Goal: Check status: Check status

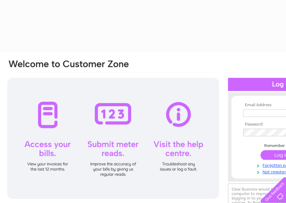
click at [248, 58] on div "Email Address: Password:" at bounding box center [171, 148] width 342 height 193
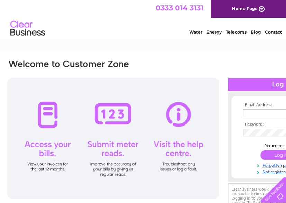
click at [256, 111] on input "text" at bounding box center [278, 113] width 71 height 8
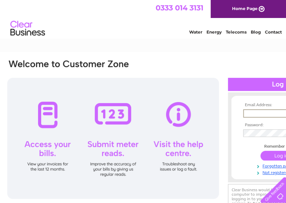
type input "[PERSON_NAME][EMAIL_ADDRESS][PERSON_NAME][DOMAIN_NAME]"
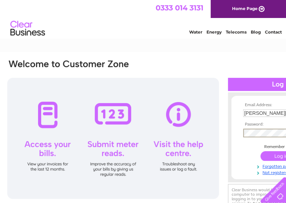
click at [260, 151] on input "submit" at bounding box center [281, 156] width 42 height 10
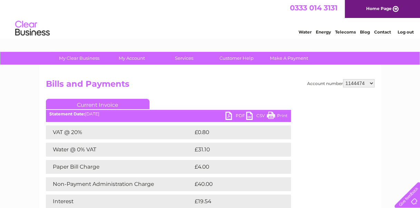
click at [357, 81] on select "910519 924735 949926 953550 995586 1144474 1147038 30264617 30291883 30294298 3…" at bounding box center [358, 83] width 31 height 8
select select "995586"
click at [343, 79] on select "910519 924735 949926 953550 995586 1144474 1147038 30264617 30291883 30294298 3…" at bounding box center [358, 83] width 31 height 8
